Goal: Submit feedback/report problem

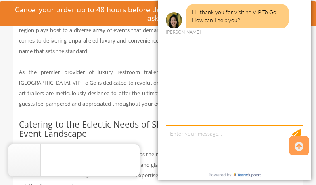
scroll to position [521, 0]
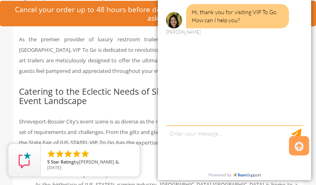
drag, startPoint x: 318, startPoint y: 10, endPoint x: 150, endPoint y: 82, distance: 182.9
click at [299, 146] on icon at bounding box center [299, 146] width 9 height 19
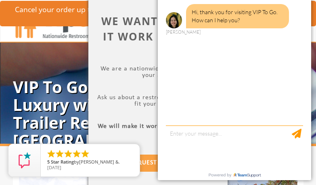
scroll to position [0, 0]
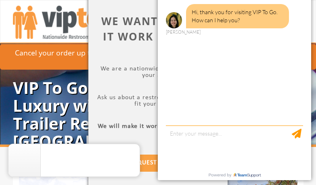
click at [258, 42] on div "Hi, thank you for visiting VIP To Go. How can I help you? Anne" at bounding box center [235, 61] width 154 height 131
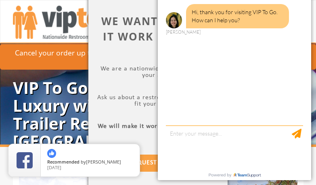
click at [245, 55] on div "Hi, thank you for visiting VIP To Go. How can I help you? Anne" at bounding box center [235, 61] width 154 height 131
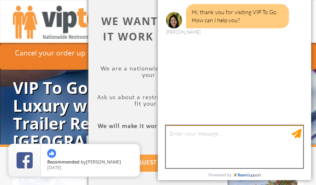
click at [194, 134] on textarea "type your message" at bounding box center [234, 146] width 137 height 42
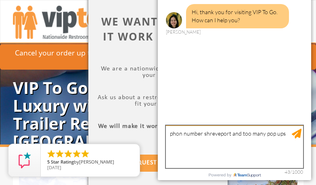
type textarea "phon number shreveport and too many pop ups!"
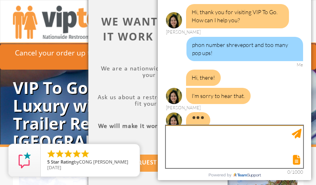
scroll to position [9, 0]
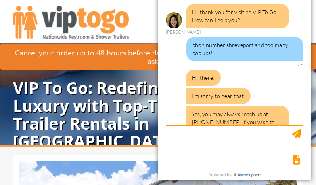
scroll to position [45, 0]
